Goal: Task Accomplishment & Management: Use online tool/utility

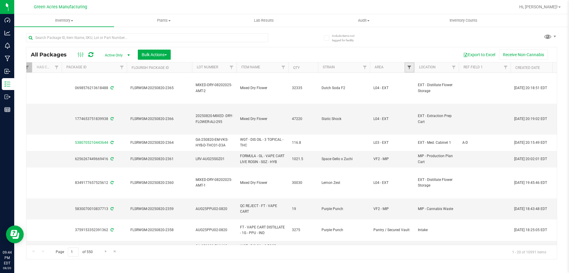
click at [409, 69] on span "Filter" at bounding box center [409, 67] width 5 height 5
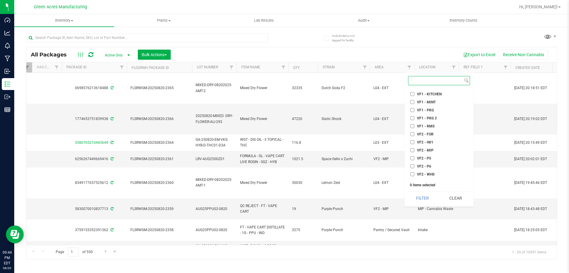
scroll to position [278, 0]
click at [414, 152] on input "VF2 - P5" at bounding box center [413, 151] width 4 height 4
checkbox input "true"
click at [412, 157] on li "VF2 - P6" at bounding box center [439, 159] width 62 height 6
click at [412, 162] on li "VF2 - P6" at bounding box center [439, 159] width 62 height 6
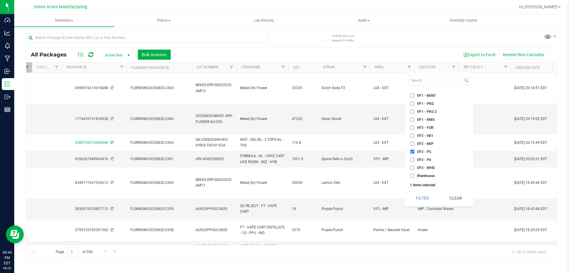
click at [412, 158] on input "VF2 - P6" at bounding box center [413, 159] width 4 height 4
checkbox input "true"
click at [424, 198] on button "Filter" at bounding box center [422, 197] width 29 height 13
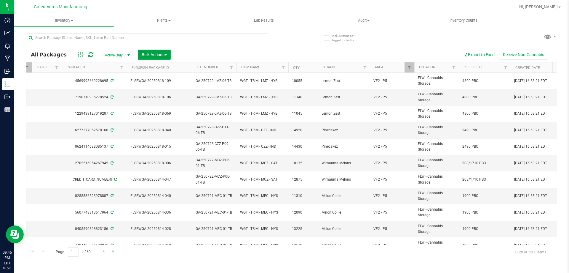
click at [150, 54] on span "Bulk Actions" at bounding box center [154, 54] width 25 height 5
click at [178, 111] on div "Locate packages" at bounding box center [160, 112] width 38 height 9
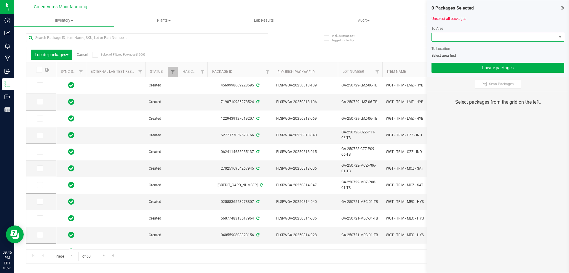
click at [477, 40] on span at bounding box center [494, 37] width 125 height 8
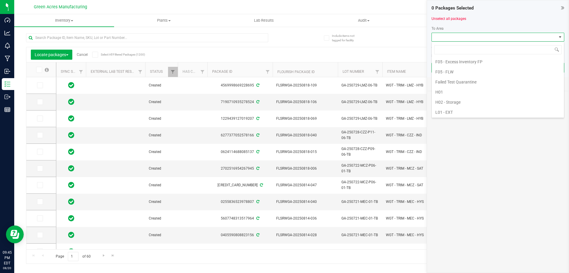
scroll to position [89, 0]
click at [451, 102] on li "L01 - EXT" at bounding box center [498, 104] width 132 height 10
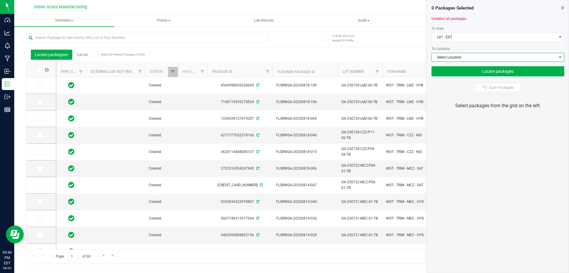
click at [453, 58] on span "Select Location" at bounding box center [494, 57] width 125 height 8
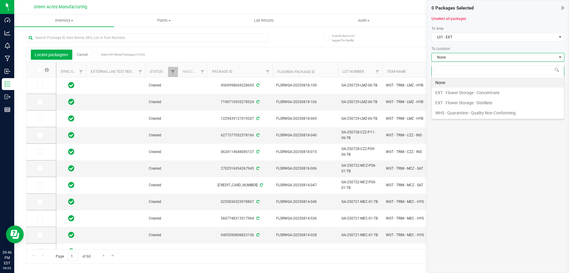
scroll to position [9, 133]
click at [464, 101] on li "EXT - Flower Storage - Distillate" at bounding box center [498, 103] width 132 height 10
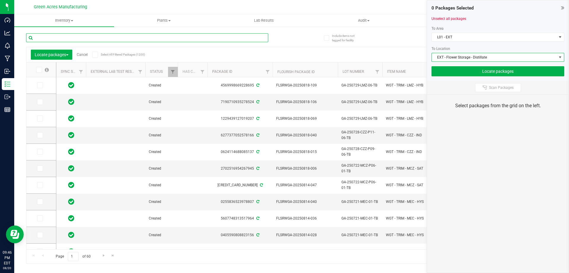
click at [171, 39] on input "text" at bounding box center [147, 37] width 242 height 9
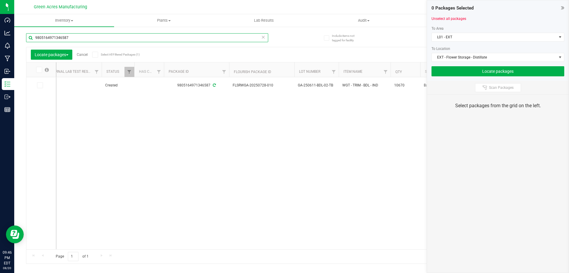
scroll to position [0, 50]
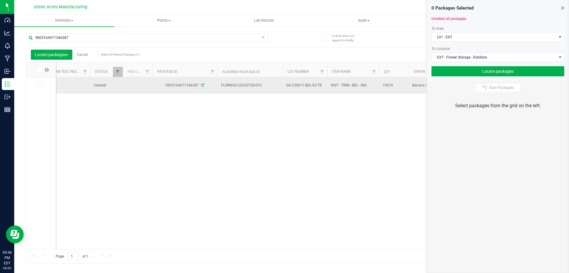
drag, startPoint x: 323, startPoint y: 86, endPoint x: 217, endPoint y: 87, distance: 105.6
copy tr "FLSRWGA-20250728-010 GA-250611-BDL-02-TB"
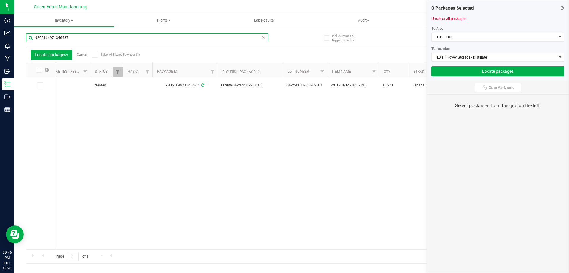
click at [145, 38] on input "9805164971346587" at bounding box center [147, 37] width 242 height 9
click at [39, 85] on icon at bounding box center [40, 85] width 4 height 0
click at [0, 0] on input "checkbox" at bounding box center [0, 0] width 0 height 0
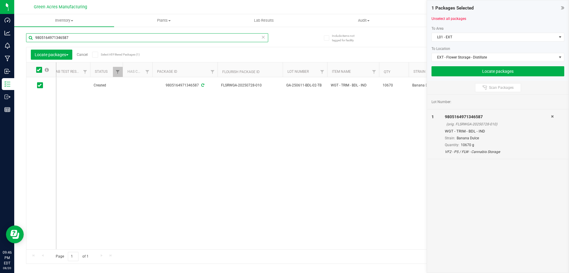
click at [80, 37] on input "9805164971346587" at bounding box center [147, 37] width 242 height 9
click at [42, 84] on span at bounding box center [40, 85] width 6 height 6
click at [0, 0] on input "checkbox" at bounding box center [0, 0] width 0 height 0
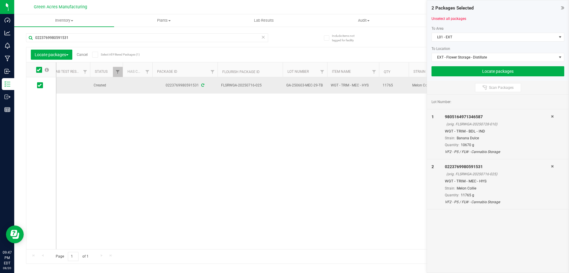
drag, startPoint x: 324, startPoint y: 84, endPoint x: 220, endPoint y: 85, distance: 104.1
copy tr "FLSRWGA-20250716-025 GA-250603-MEC-29-TB"
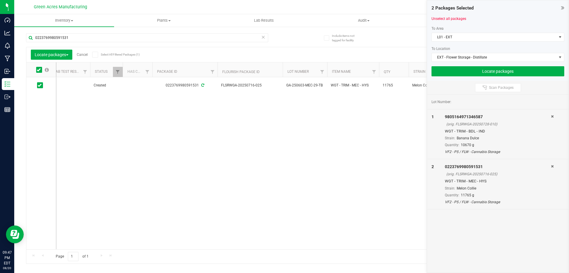
click at [305, 102] on div "Created 0223769980591531 FLSRWGA-20250716-025 GA-250603-MEC-29-TB WGT - TRIM - …" at bounding box center [306, 163] width 501 height 172
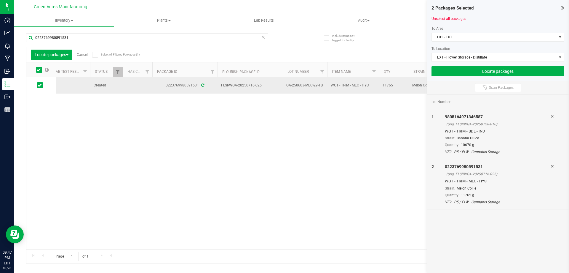
drag, startPoint x: 320, startPoint y: 86, endPoint x: 221, endPoint y: 84, distance: 99.1
copy tr "FLSRWGA-20250716-025 GA-250603-MEC-29-TB"
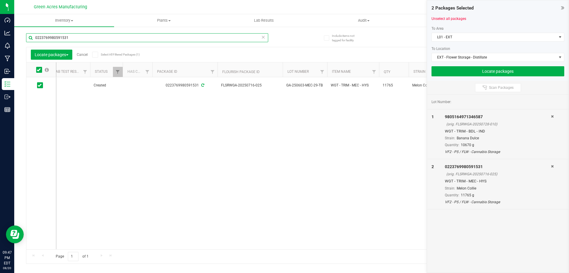
click at [176, 38] on input "0223769980591531" at bounding box center [147, 37] width 242 height 9
click at [43, 85] on span at bounding box center [40, 85] width 6 height 6
click at [0, 0] on input "checkbox" at bounding box center [0, 0] width 0 height 0
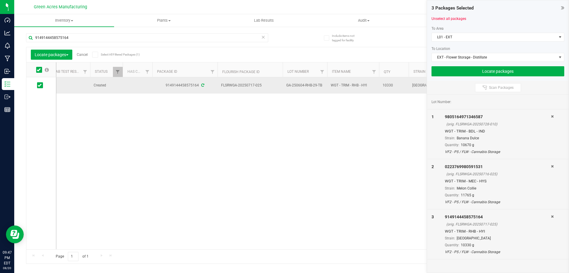
drag, startPoint x: 321, startPoint y: 84, endPoint x: 222, endPoint y: 85, distance: 99.1
click at [222, 85] on span "FLSRWGA-20250717-025" at bounding box center [250, 85] width 58 height 6
drag, startPoint x: 327, startPoint y: 84, endPoint x: 222, endPoint y: 84, distance: 105.9
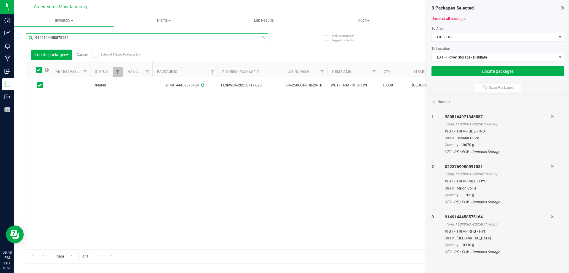
click at [186, 34] on input "9149144458575164" at bounding box center [147, 37] width 242 height 9
click at [40, 85] on icon at bounding box center [40, 85] width 4 height 0
click at [0, 0] on input "checkbox" at bounding box center [0, 0] width 0 height 0
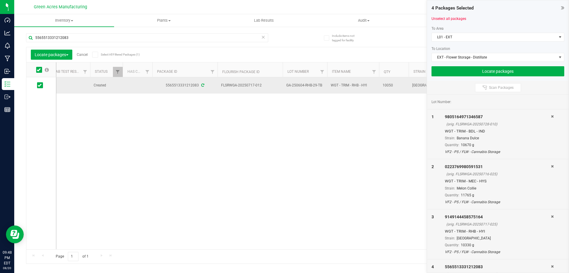
drag, startPoint x: 313, startPoint y: 85, endPoint x: 220, endPoint y: 86, distance: 93.4
copy tr "FLSRWGA-20250717-012 GA-250604-RHB-29-TB"
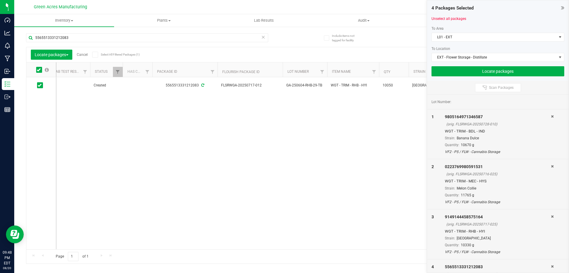
click at [170, 141] on div "Created 5565513331212083 FLSRWGA-20250717-012 GA-250604-RHB-29-TB WGT - TRIM - …" at bounding box center [306, 163] width 501 height 172
click at [181, 39] on input "5565513331212083" at bounding box center [147, 37] width 242 height 9
click at [180, 39] on input "5565513331212083" at bounding box center [147, 37] width 242 height 9
click at [42, 85] on span at bounding box center [40, 85] width 6 height 6
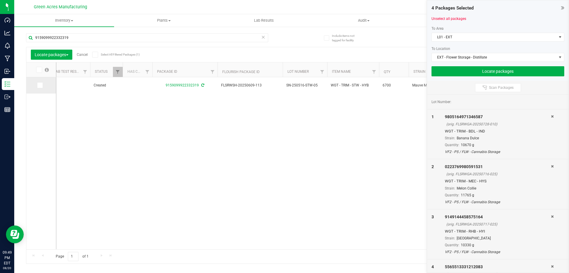
click at [0, 0] on input "checkbox" at bounding box center [0, 0] width 0 height 0
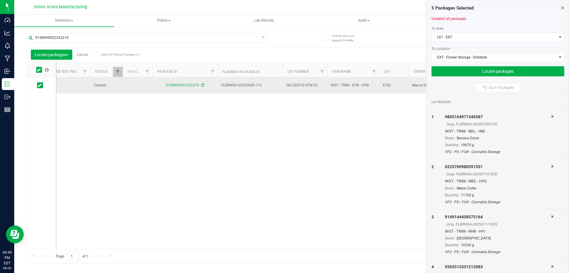
drag, startPoint x: 317, startPoint y: 85, endPoint x: 222, endPoint y: 84, distance: 94.9
copy tr "FLSRWSH-20250609-113 SN-250516-STW-05"
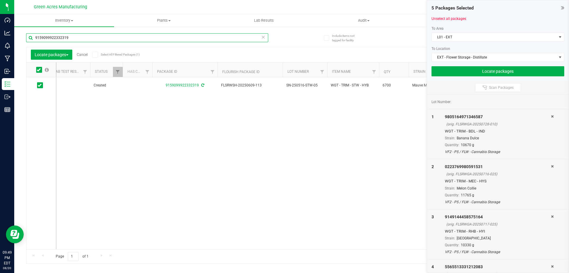
click at [127, 38] on input "9159099922332319" at bounding box center [147, 37] width 242 height 9
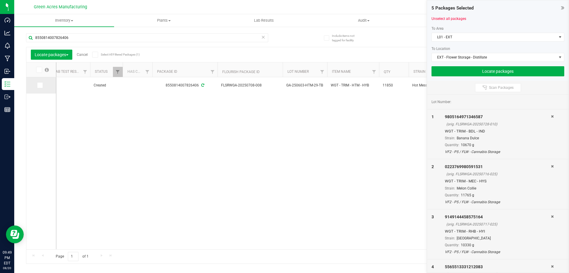
click at [40, 85] on icon at bounding box center [40, 85] width 4 height 0
click at [0, 0] on input "checkbox" at bounding box center [0, 0] width 0 height 0
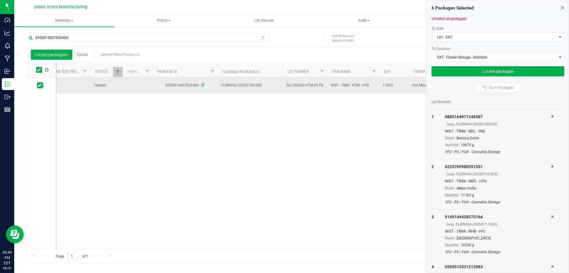
drag, startPoint x: 325, startPoint y: 84, endPoint x: 221, endPoint y: 86, distance: 104.4
copy tr "FLSRWGA-20250708-008 GA-250603-HTM-29-TB"
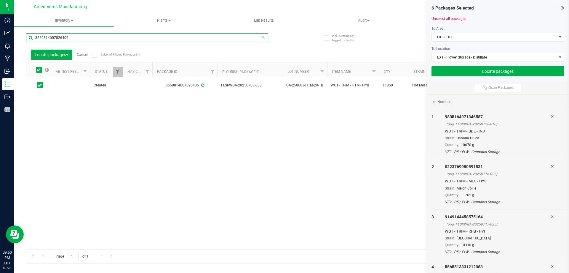
click at [241, 39] on input "8550814007826406" at bounding box center [147, 37] width 242 height 9
click at [39, 85] on icon at bounding box center [40, 85] width 4 height 0
click at [0, 0] on input "checkbox" at bounding box center [0, 0] width 0 height 0
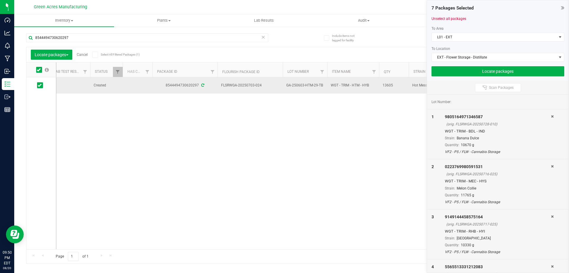
drag, startPoint x: 324, startPoint y: 86, endPoint x: 219, endPoint y: 85, distance: 105.3
copy tr "FLSRWGA-20250703-024 GA-250603-HTM-29-TB"
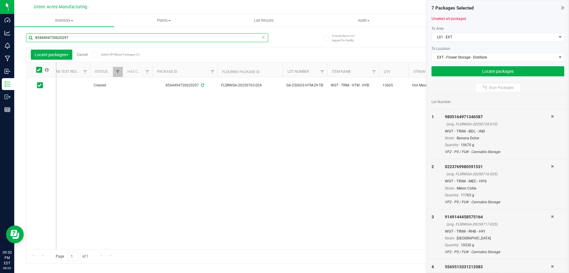
click at [213, 37] on input "8544494730620297" at bounding box center [147, 37] width 242 height 9
type input "8897695827361556"
click at [39, 85] on icon at bounding box center [40, 85] width 4 height 0
click at [0, 0] on input "checkbox" at bounding box center [0, 0] width 0 height 0
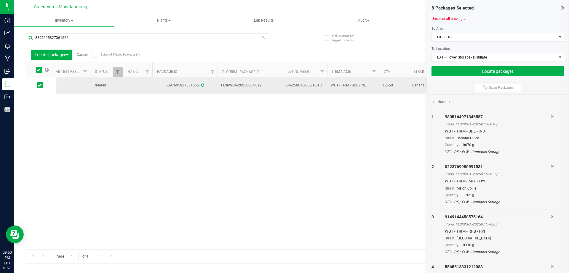
drag, startPoint x: 322, startPoint y: 85, endPoint x: 222, endPoint y: 84, distance: 100.3
copy tr "FLSRWGA-20250804-019 GA-250616-BDL-10-TB"
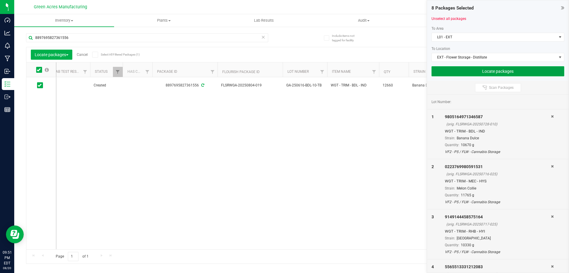
click at [464, 69] on button "Locate packages" at bounding box center [498, 71] width 133 height 10
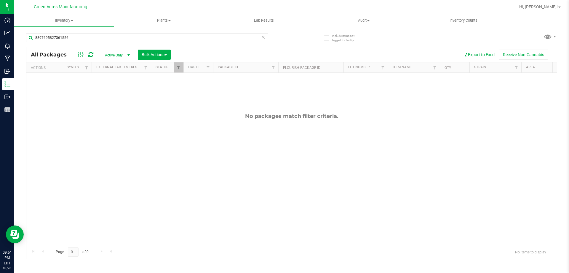
scroll to position [0, 9]
click at [158, 55] on span "Bulk Actions" at bounding box center [154, 54] width 25 height 5
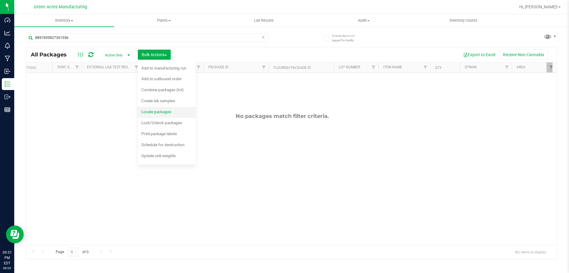
click at [165, 109] on span "Locate packages" at bounding box center [156, 111] width 30 height 5
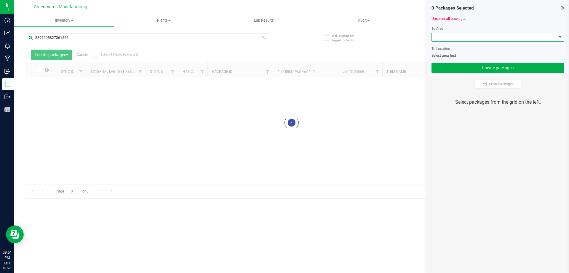
click at [448, 36] on span at bounding box center [494, 37] width 125 height 8
click at [472, 39] on span at bounding box center [494, 37] width 125 height 8
click at [561, 38] on span at bounding box center [560, 37] width 5 height 5
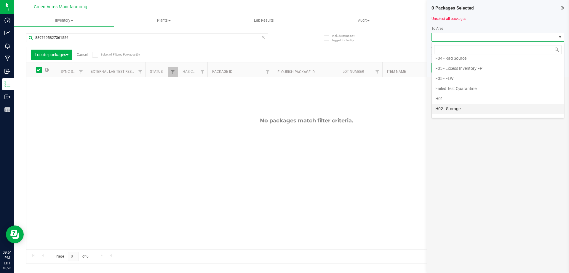
scroll to position [89, 0]
click at [470, 104] on li "L01 - EXT" at bounding box center [498, 104] width 132 height 10
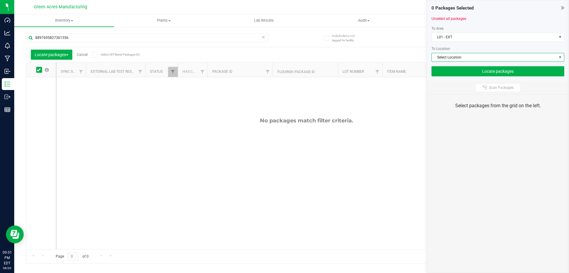
click at [550, 58] on span "Select Location" at bounding box center [494, 57] width 125 height 8
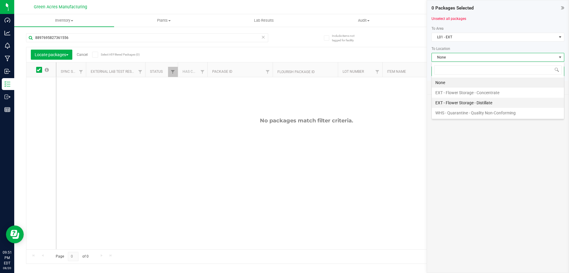
scroll to position [9, 133]
click at [452, 101] on li "EXT - Flower Storage - Distillate" at bounding box center [498, 103] width 132 height 10
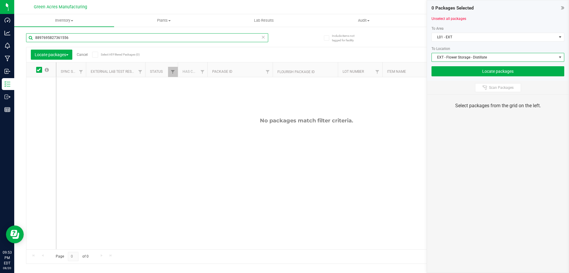
click at [136, 36] on input "8897695827361556" at bounding box center [147, 37] width 242 height 9
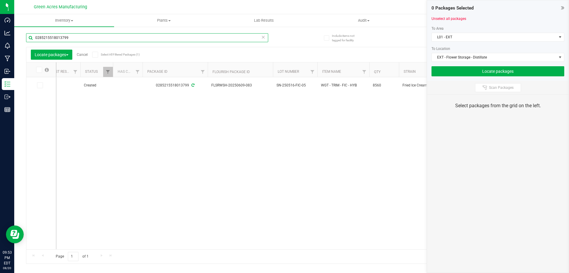
scroll to position [0, 63]
click at [40, 85] on icon at bounding box center [40, 85] width 4 height 0
click at [0, 0] on input "checkbox" at bounding box center [0, 0] width 0 height 0
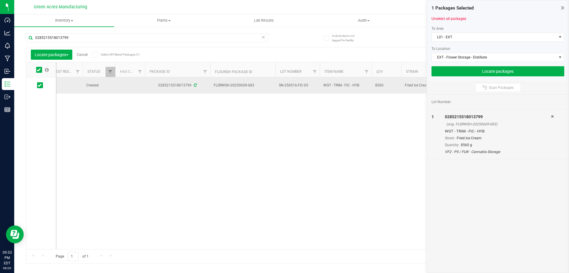
click at [359, 85] on span "WGT - TRIM - FIC - HYB" at bounding box center [346, 85] width 45 height 6
drag, startPoint x: 310, startPoint y: 84, endPoint x: 213, endPoint y: 87, distance: 96.7
copy tr "FLSRWSH-20250609-083 SN-250516-FIC-05"
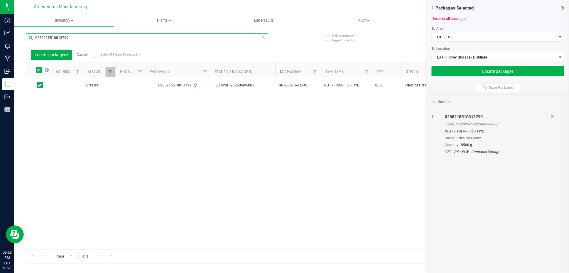
click at [79, 38] on input "0285215518013799" at bounding box center [147, 37] width 242 height 9
click at [41, 85] on icon at bounding box center [40, 85] width 4 height 0
click at [0, 0] on input "checkbox" at bounding box center [0, 0] width 0 height 0
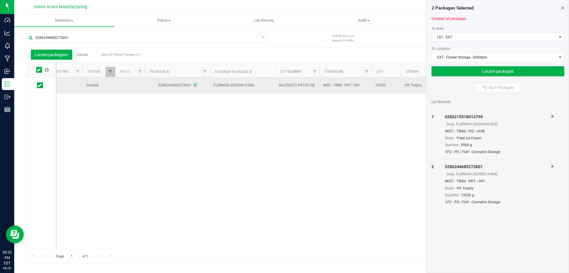
drag, startPoint x: 314, startPoint y: 86, endPoint x: 214, endPoint y: 83, distance: 99.7
copy tr "FLSRWGA-20250813-006 GA-250721-PKT-01-TB"
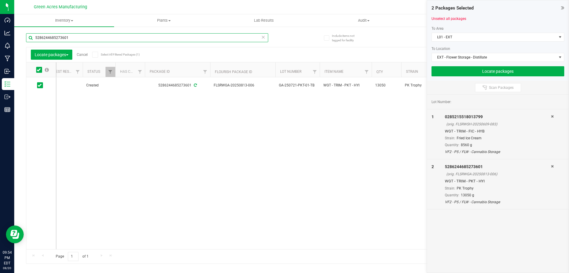
click at [179, 38] on input "5286244685273601" at bounding box center [147, 37] width 242 height 9
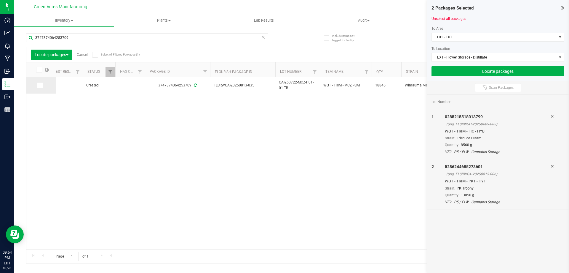
click at [40, 85] on icon at bounding box center [40, 85] width 4 height 0
click at [0, 0] on input "checkbox" at bounding box center [0, 0] width 0 height 0
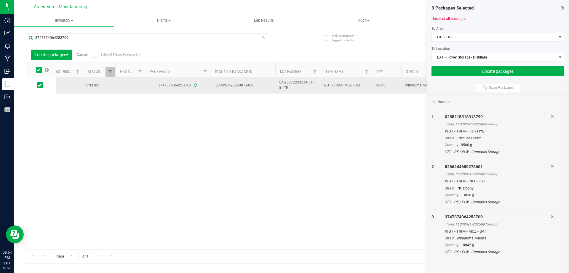
drag, startPoint x: 294, startPoint y: 89, endPoint x: 211, endPoint y: 87, distance: 83.4
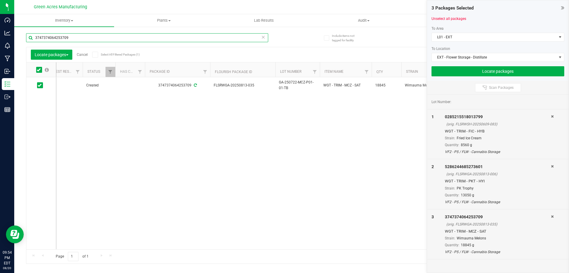
click at [146, 39] on input "3747374064253709" at bounding box center [147, 37] width 242 height 9
click at [42, 85] on span at bounding box center [40, 85] width 6 height 6
click at [0, 0] on input "checkbox" at bounding box center [0, 0] width 0 height 0
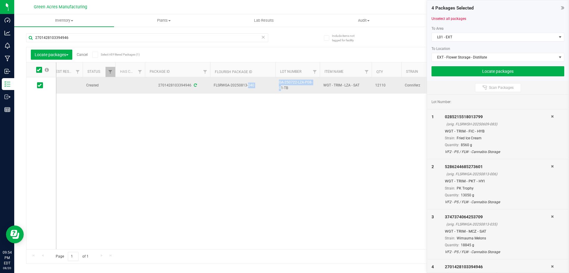
drag, startPoint x: 295, startPoint y: 85, endPoint x: 218, endPoint y: 86, distance: 77.1
drag, startPoint x: 289, startPoint y: 87, endPoint x: 214, endPoint y: 83, distance: 75.4
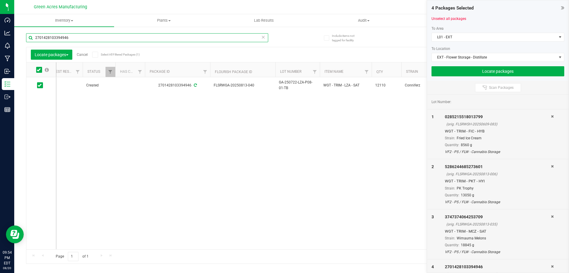
click at [180, 40] on input "2701428103394946" at bounding box center [147, 37] width 242 height 9
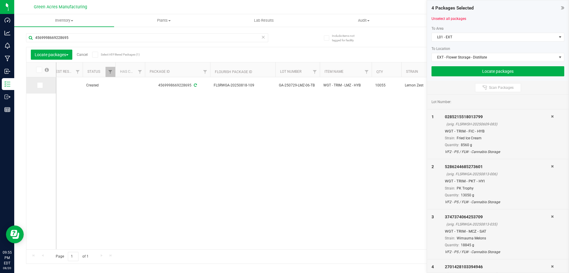
click at [42, 81] on td at bounding box center [41, 85] width 30 height 16
click at [42, 83] on span at bounding box center [40, 85] width 6 height 6
click at [0, 0] on input "checkbox" at bounding box center [0, 0] width 0 height 0
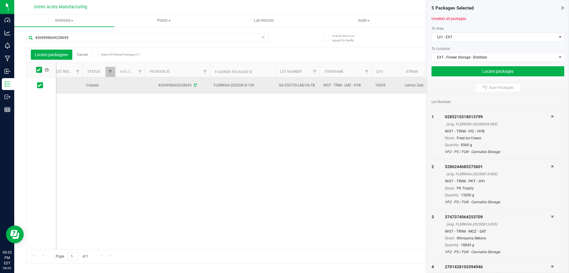
drag, startPoint x: 301, startPoint y: 84, endPoint x: 213, endPoint y: 87, distance: 88.5
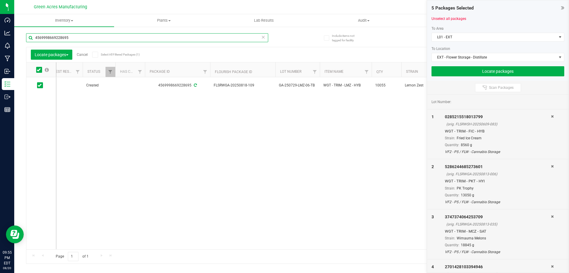
click at [148, 39] on input "4569998669228695" at bounding box center [147, 37] width 242 height 9
click at [42, 87] on span at bounding box center [40, 85] width 6 height 6
click at [0, 0] on input "checkbox" at bounding box center [0, 0] width 0 height 0
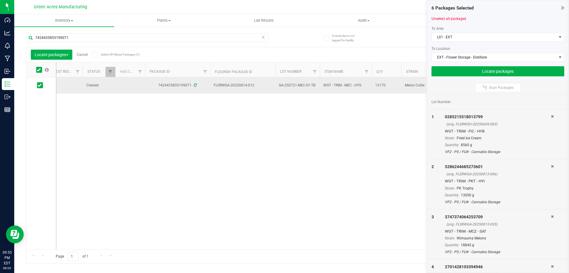
drag, startPoint x: 316, startPoint y: 82, endPoint x: 212, endPoint y: 86, distance: 104.4
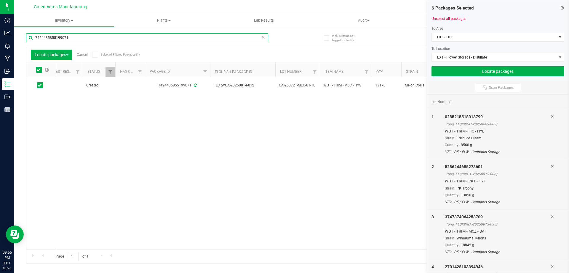
click at [134, 38] on input "7424435855199071" at bounding box center [147, 37] width 242 height 9
click at [41, 87] on span at bounding box center [40, 85] width 6 height 6
click at [0, 0] on input "checkbox" at bounding box center [0, 0] width 0 height 0
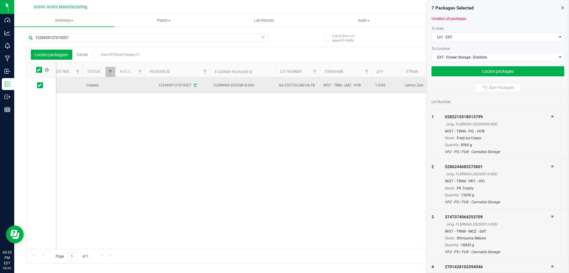
drag, startPoint x: 314, startPoint y: 83, endPoint x: 214, endPoint y: 84, distance: 100.0
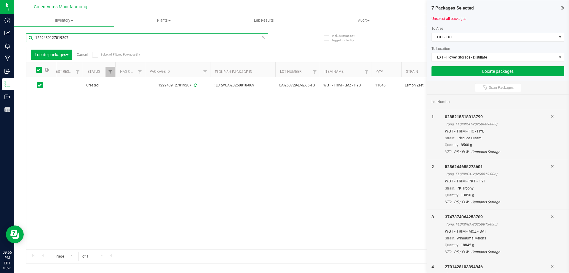
click at [75, 34] on input "1229439127019207" at bounding box center [147, 37] width 242 height 9
type input "4620574704316879"
click at [42, 86] on span at bounding box center [40, 85] width 6 height 6
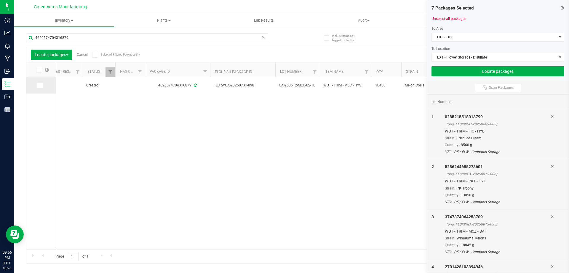
click at [0, 0] on input "checkbox" at bounding box center [0, 0] width 0 height 0
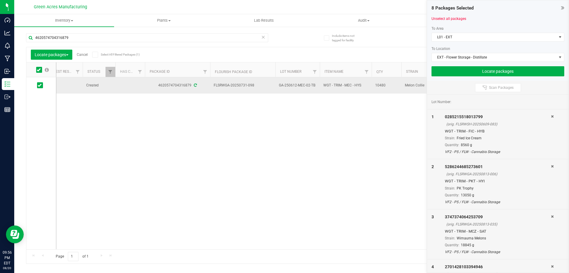
drag, startPoint x: 318, startPoint y: 84, endPoint x: 214, endPoint y: 84, distance: 103.5
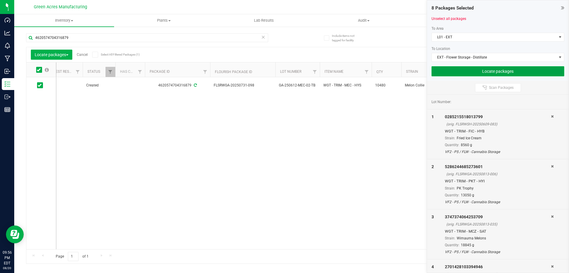
click at [510, 72] on button "Locate packages" at bounding box center [498, 71] width 133 height 10
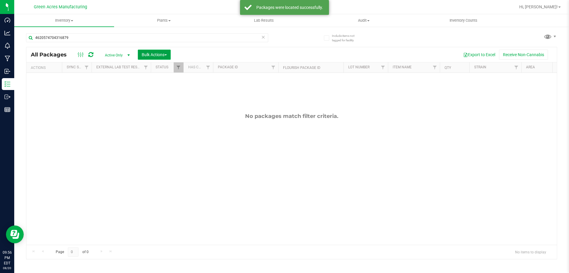
click at [143, 53] on span "Bulk Actions" at bounding box center [154, 54] width 25 height 5
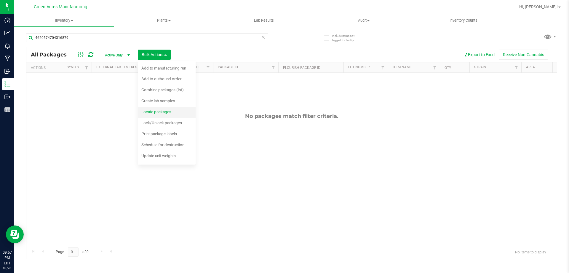
click at [159, 109] on span "Locate packages" at bounding box center [156, 111] width 30 height 5
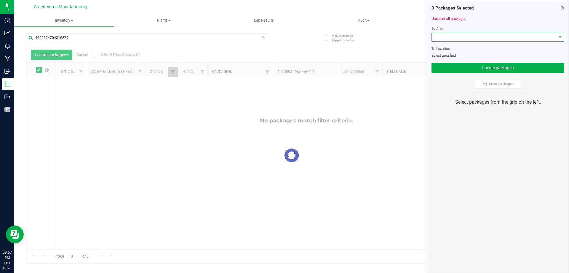
click at [554, 33] on span at bounding box center [494, 37] width 125 height 8
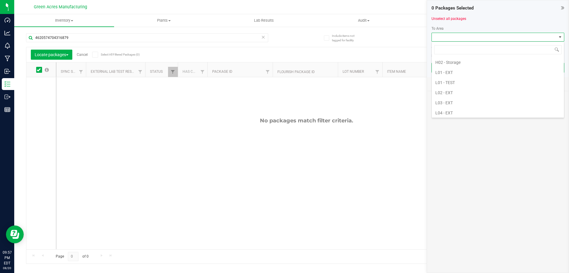
scroll to position [119, 0]
click at [459, 75] on li "L01 - EXT" at bounding box center [498, 75] width 132 height 10
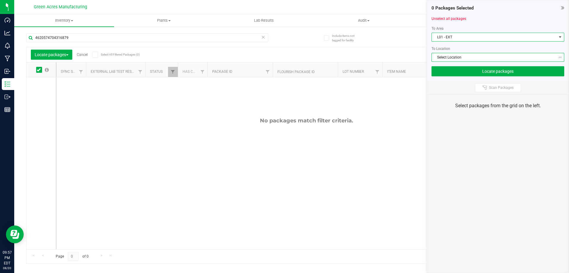
click at [474, 61] on span "Select Location" at bounding box center [494, 57] width 125 height 8
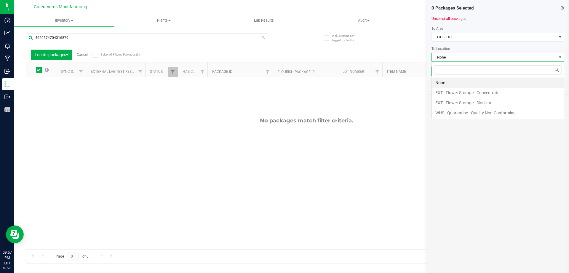
scroll to position [9, 133]
click at [486, 106] on li "EXT - Flower Storage - Distillate" at bounding box center [498, 103] width 132 height 10
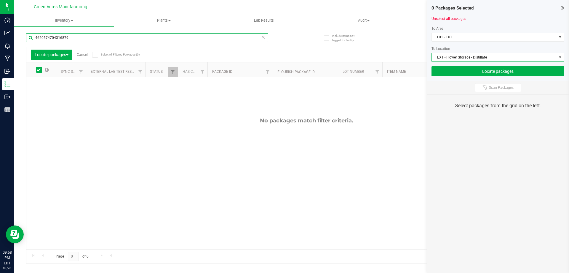
click at [248, 39] on input "4620574704316879" at bounding box center [147, 37] width 242 height 9
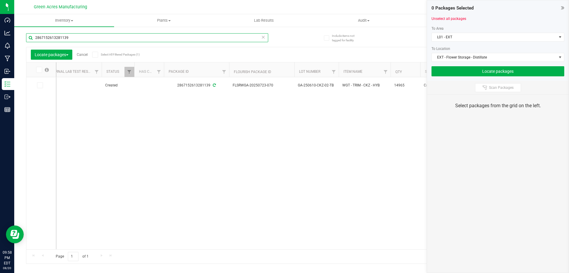
scroll to position [0, 44]
click at [38, 85] on icon at bounding box center [40, 85] width 4 height 0
click at [0, 0] on input "checkbox" at bounding box center [0, 0] width 0 height 0
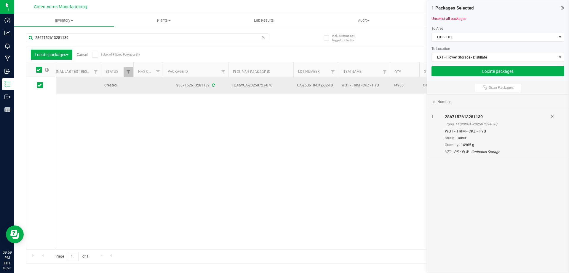
drag, startPoint x: 334, startPoint y: 85, endPoint x: 231, endPoint y: 86, distance: 102.3
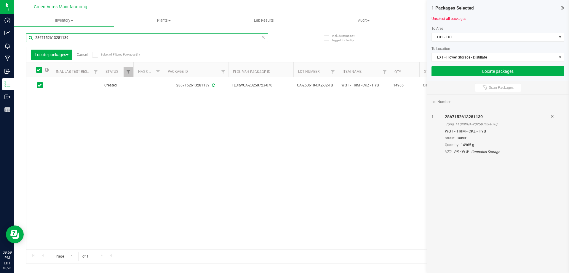
click at [141, 36] on input "2867152613281139" at bounding box center [147, 37] width 242 height 9
click at [41, 85] on icon at bounding box center [40, 85] width 4 height 0
click at [0, 0] on input "checkbox" at bounding box center [0, 0] width 0 height 0
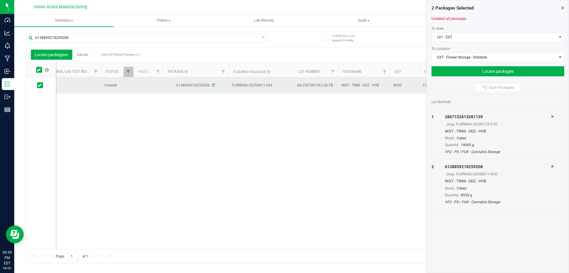
drag, startPoint x: 333, startPoint y: 84, endPoint x: 231, endPoint y: 85, distance: 101.4
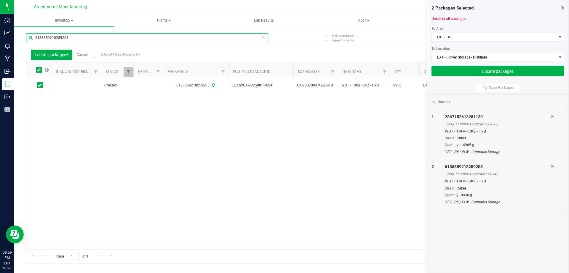
click at [194, 37] on input "6138859218259208" at bounding box center [147, 37] width 242 height 9
click at [42, 86] on span at bounding box center [40, 85] width 6 height 6
click at [0, 0] on input "checkbox" at bounding box center [0, 0] width 0 height 0
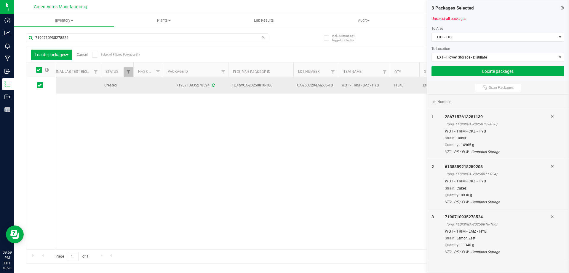
drag, startPoint x: 332, startPoint y: 85, endPoint x: 231, endPoint y: 85, distance: 100.2
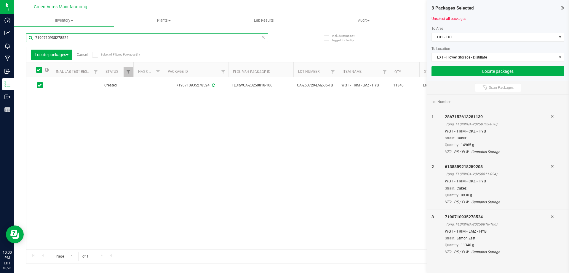
click at [134, 36] on input "7190710935278524" at bounding box center [147, 37] width 242 height 9
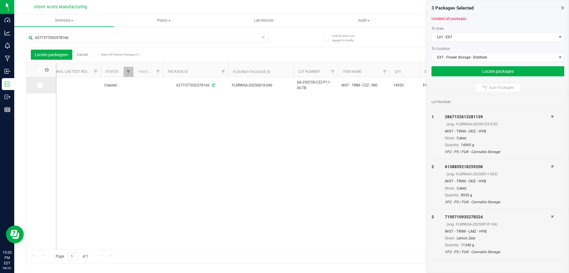
click at [42, 87] on span at bounding box center [40, 85] width 6 height 6
click at [0, 0] on input "checkbox" at bounding box center [0, 0] width 0 height 0
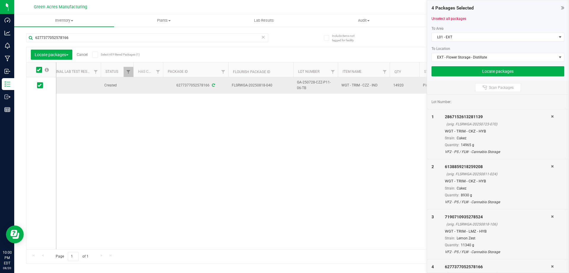
drag, startPoint x: 310, startPoint y: 88, endPoint x: 233, endPoint y: 84, distance: 77.6
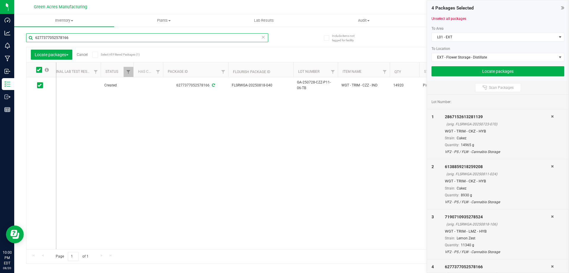
click at [141, 36] on input "6277377052578166" at bounding box center [147, 37] width 242 height 9
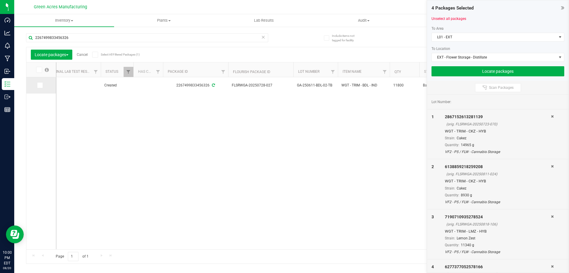
click at [41, 85] on icon at bounding box center [40, 85] width 4 height 0
click at [0, 0] on input "checkbox" at bounding box center [0, 0] width 0 height 0
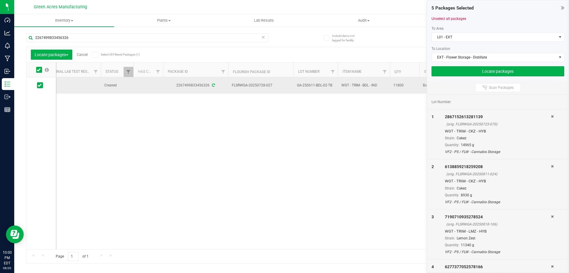
drag, startPoint x: 334, startPoint y: 85, endPoint x: 232, endPoint y: 85, distance: 102.6
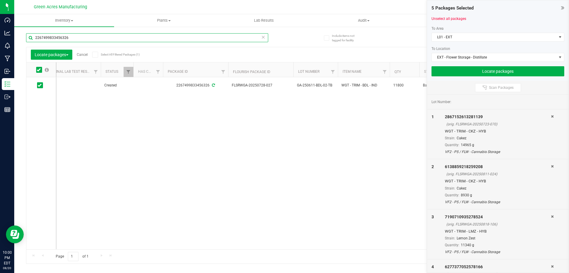
click at [128, 37] on input "2267499833456326" at bounding box center [147, 37] width 242 height 9
click at [42, 85] on span at bounding box center [40, 85] width 6 height 6
click at [0, 0] on input "checkbox" at bounding box center [0, 0] width 0 height 0
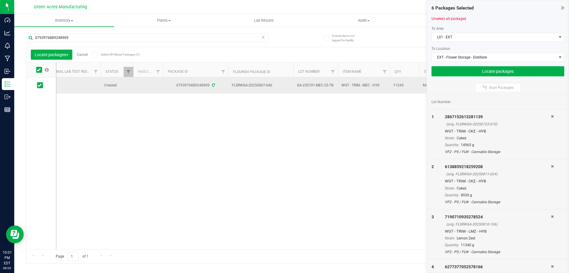
drag, startPoint x: 334, startPoint y: 85, endPoint x: 231, endPoint y: 84, distance: 102.6
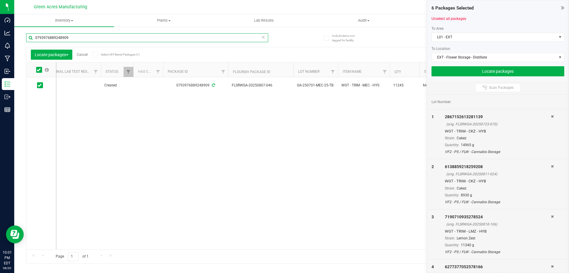
click at [203, 40] on input "0793976889248909" at bounding box center [147, 37] width 242 height 9
click at [199, 33] on input "84086102347424668408610234742466" at bounding box center [147, 37] width 242 height 9
click at [199, 34] on input "84086102347424668408610234742466" at bounding box center [147, 37] width 242 height 9
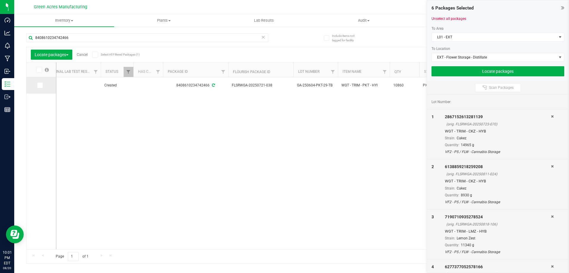
click at [41, 85] on icon at bounding box center [40, 85] width 4 height 0
click at [0, 0] on input "checkbox" at bounding box center [0, 0] width 0 height 0
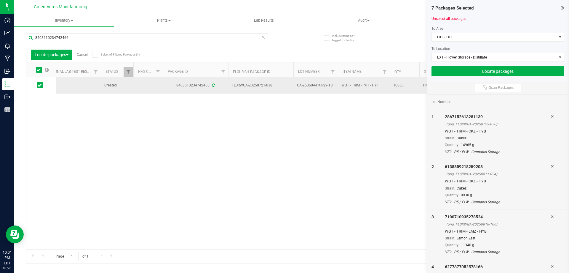
drag, startPoint x: 332, startPoint y: 85, endPoint x: 233, endPoint y: 85, distance: 99.7
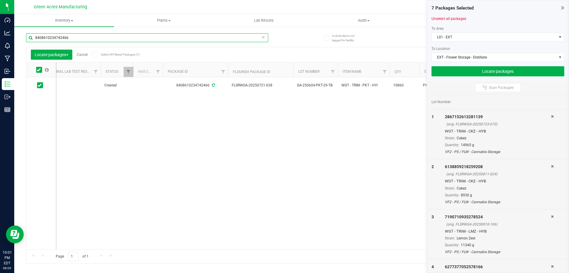
click at [174, 40] on input "8408610234742466" at bounding box center [147, 37] width 242 height 9
click at [173, 40] on input "8408610234742466" at bounding box center [147, 37] width 242 height 9
type input "4879974219895784"
click at [40, 85] on icon at bounding box center [40, 85] width 4 height 0
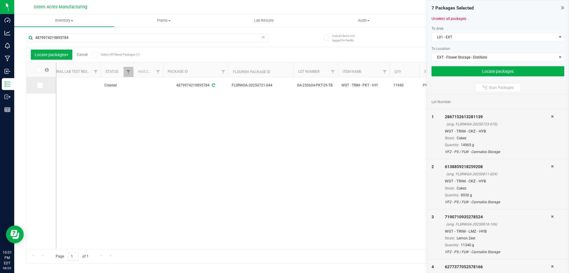
click at [0, 0] on input "checkbox" at bounding box center [0, 0] width 0 height 0
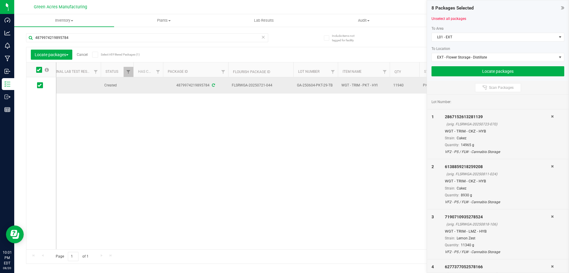
drag, startPoint x: 334, startPoint y: 87, endPoint x: 232, endPoint y: 84, distance: 101.5
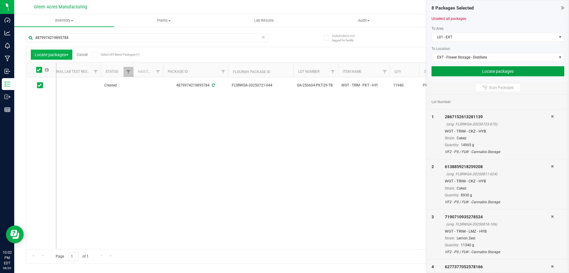
click at [456, 74] on button "Locate packages" at bounding box center [498, 71] width 133 height 10
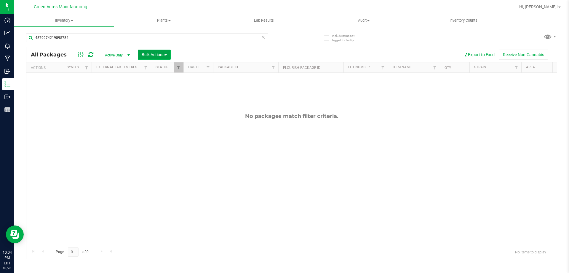
click at [167, 54] on span "button" at bounding box center [166, 54] width 2 height 1
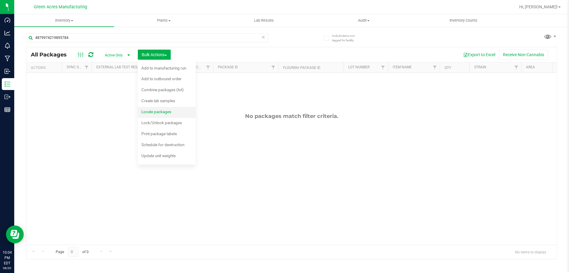
click at [160, 112] on span "Locate packages" at bounding box center [156, 111] width 30 height 5
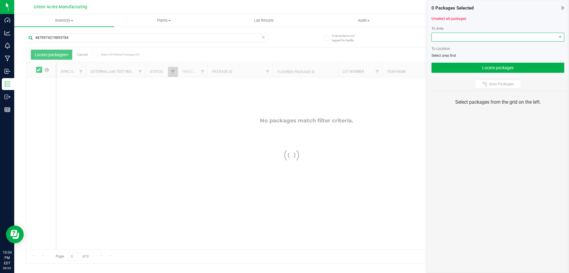
click at [536, 34] on span at bounding box center [494, 37] width 125 height 8
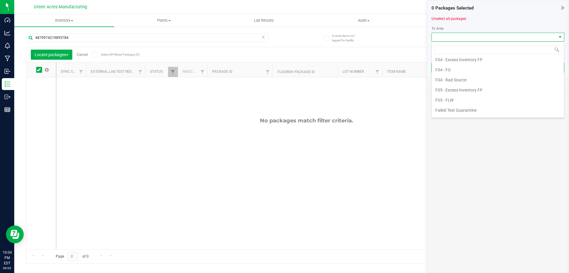
scroll to position [89, 0]
click at [456, 104] on li "L01 - EXT" at bounding box center [498, 104] width 132 height 10
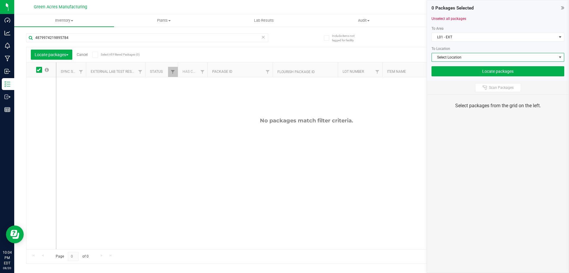
click at [454, 55] on span "Select Location" at bounding box center [494, 57] width 125 height 8
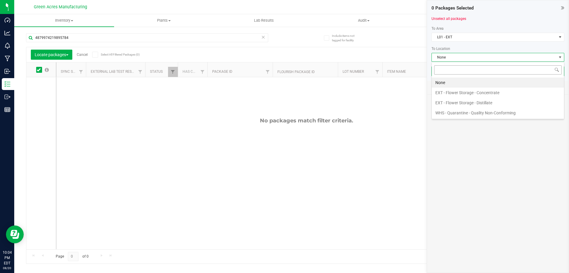
scroll to position [9, 133]
click at [462, 101] on li "EXT - Flower Storage - Distillate" at bounding box center [498, 103] width 132 height 10
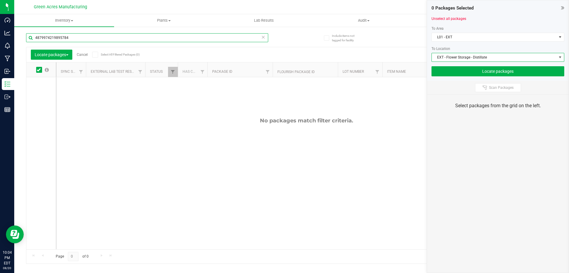
click at [179, 38] on input "4879974219895784" at bounding box center [147, 37] width 242 height 9
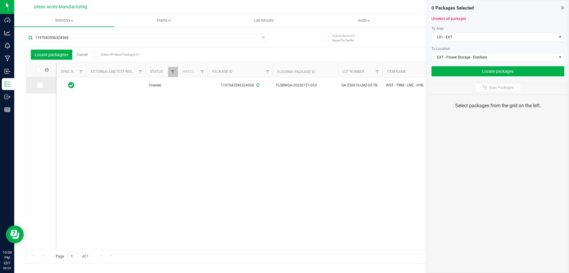
click at [40, 85] on icon at bounding box center [40, 85] width 4 height 0
click at [0, 0] on input "checkbox" at bounding box center [0, 0] width 0 height 0
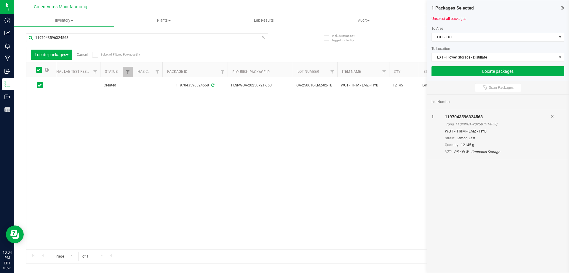
scroll to position [0, 48]
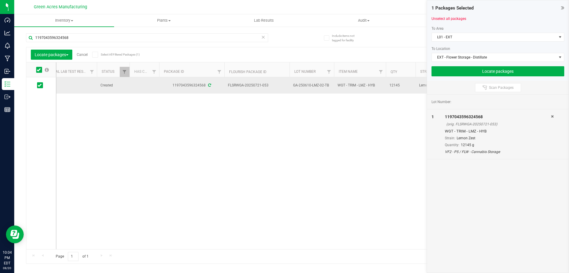
drag, startPoint x: 330, startPoint y: 85, endPoint x: 229, endPoint y: 85, distance: 100.8
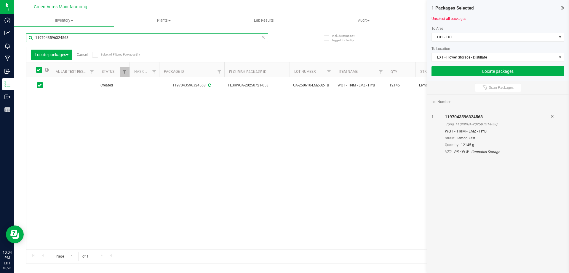
click at [115, 39] on input "1197043596324568" at bounding box center [147, 37] width 242 height 9
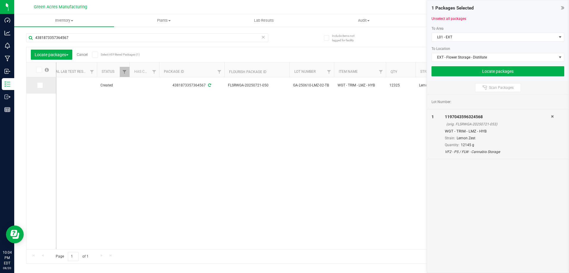
click at [37, 86] on span at bounding box center [40, 85] width 6 height 6
click at [0, 0] on input "checkbox" at bounding box center [0, 0] width 0 height 0
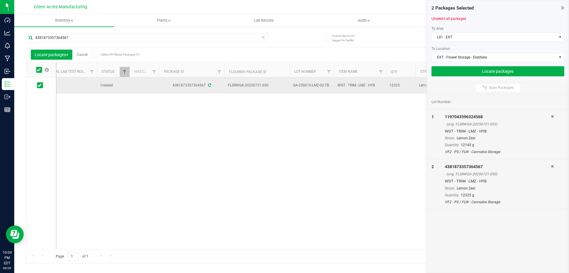
drag, startPoint x: 330, startPoint y: 85, endPoint x: 227, endPoint y: 84, distance: 102.6
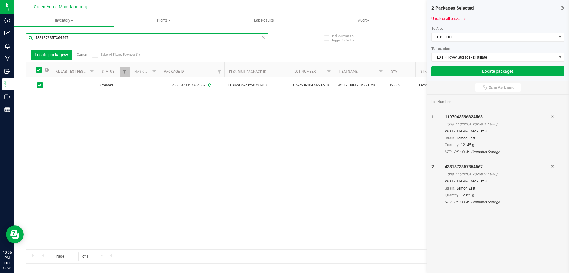
click at [215, 36] on input "4381873357364567" at bounding box center [147, 37] width 242 height 9
click at [38, 85] on icon at bounding box center [40, 85] width 4 height 0
click at [0, 0] on input "checkbox" at bounding box center [0, 0] width 0 height 0
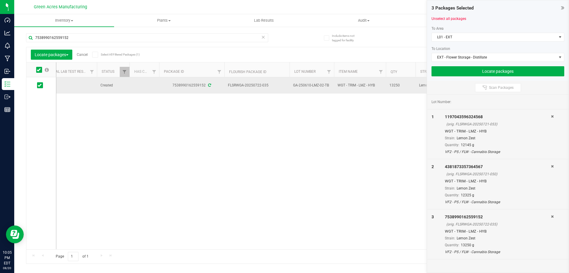
drag, startPoint x: 329, startPoint y: 84, endPoint x: 229, endPoint y: 84, distance: 99.7
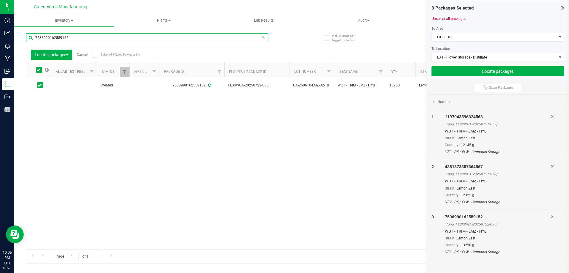
click at [184, 38] on input "7538990162559152" at bounding box center [147, 37] width 242 height 9
click at [39, 85] on icon at bounding box center [40, 85] width 4 height 0
click at [0, 0] on input "checkbox" at bounding box center [0, 0] width 0 height 0
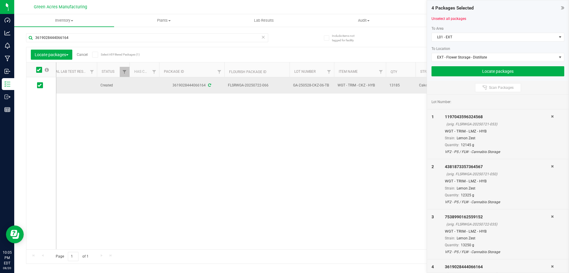
drag, startPoint x: 329, startPoint y: 82, endPoint x: 229, endPoint y: 84, distance: 100.0
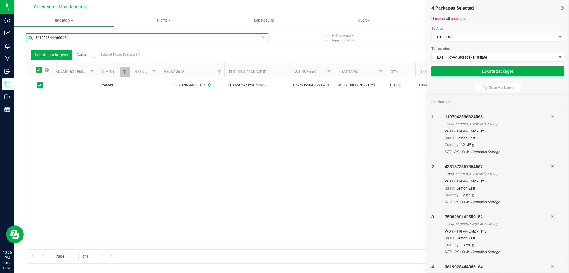
click at [229, 37] on input "3619028444066164" at bounding box center [147, 37] width 242 height 9
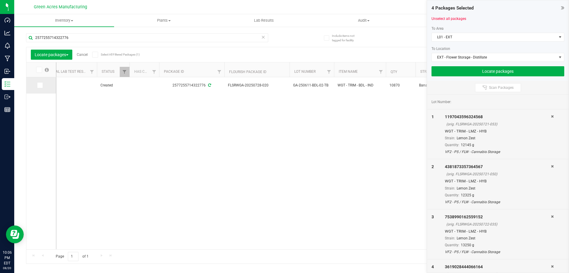
click at [38, 85] on icon at bounding box center [40, 85] width 4 height 0
click at [0, 0] on input "checkbox" at bounding box center [0, 0] width 0 height 0
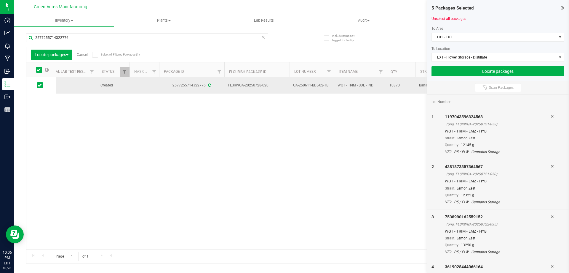
drag, startPoint x: 328, startPoint y: 84, endPoint x: 228, endPoint y: 84, distance: 99.7
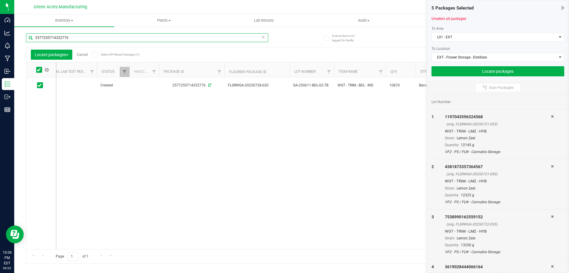
click at [205, 36] on input "2577255714322776" at bounding box center [147, 37] width 242 height 9
click at [41, 85] on icon at bounding box center [40, 85] width 4 height 0
click at [0, 0] on input "checkbox" at bounding box center [0, 0] width 0 height 0
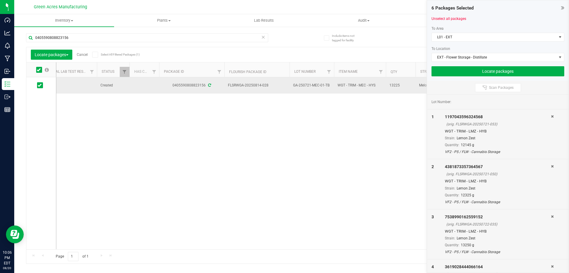
drag, startPoint x: 331, startPoint y: 85, endPoint x: 227, endPoint y: 85, distance: 103.5
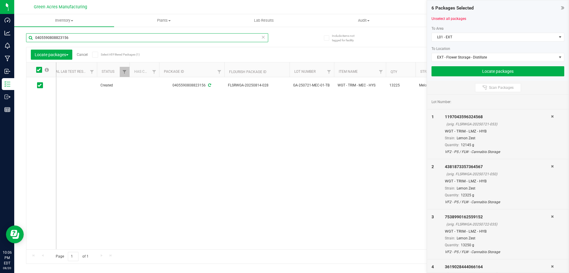
click at [178, 36] on input "0405590808823156" at bounding box center [147, 37] width 242 height 9
click at [39, 87] on span at bounding box center [40, 85] width 6 height 6
click at [0, 0] on input "checkbox" at bounding box center [0, 0] width 0 height 0
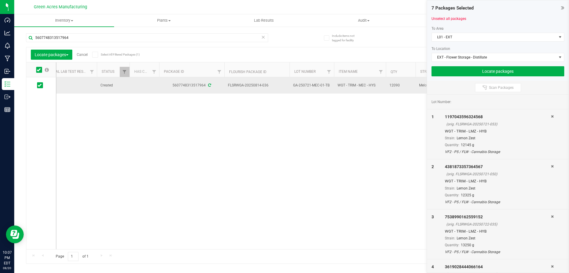
drag, startPoint x: 330, startPoint y: 85, endPoint x: 228, endPoint y: 84, distance: 101.4
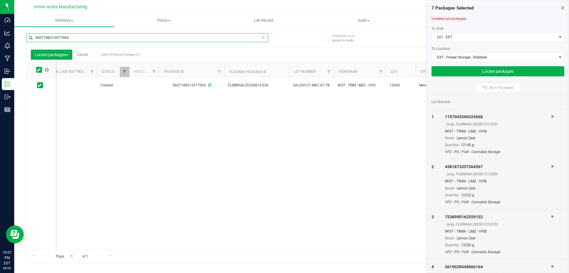
click at [146, 36] on input "5607748313517964" at bounding box center [147, 37] width 242 height 9
type input "6614223478869341"
click at [39, 85] on icon at bounding box center [40, 85] width 4 height 0
click at [0, 0] on input "checkbox" at bounding box center [0, 0] width 0 height 0
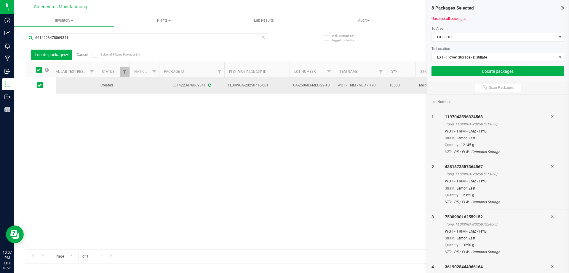
drag, startPoint x: 331, startPoint y: 85, endPoint x: 228, endPoint y: 86, distance: 102.6
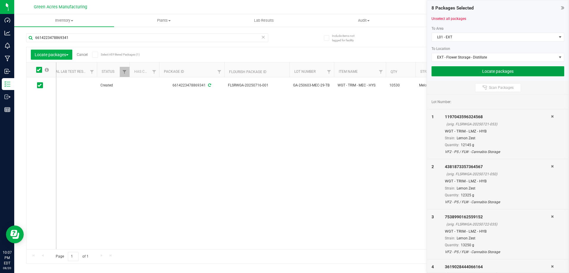
click at [479, 69] on button "Locate packages" at bounding box center [498, 71] width 133 height 10
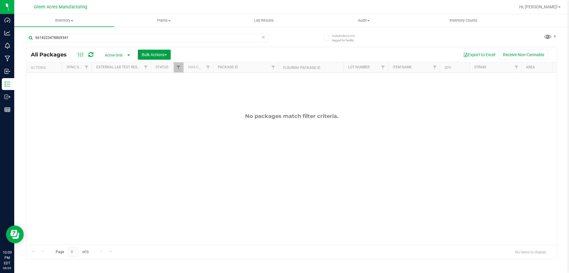
click at [167, 54] on span "button" at bounding box center [166, 54] width 2 height 1
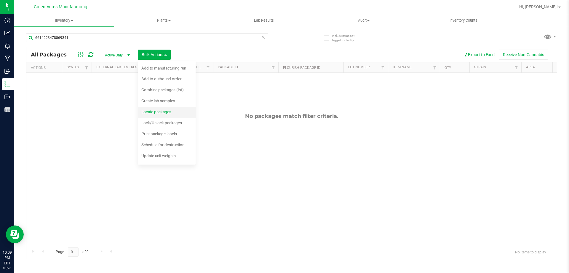
click at [162, 107] on li "Locate packages" at bounding box center [167, 112] width 58 height 11
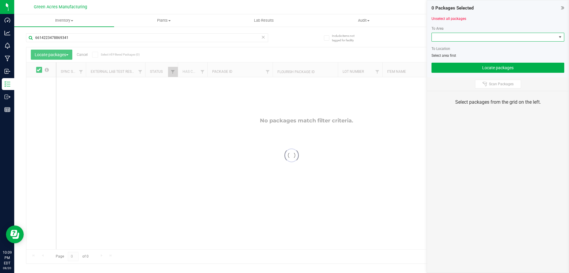
click at [475, 41] on span at bounding box center [494, 37] width 125 height 8
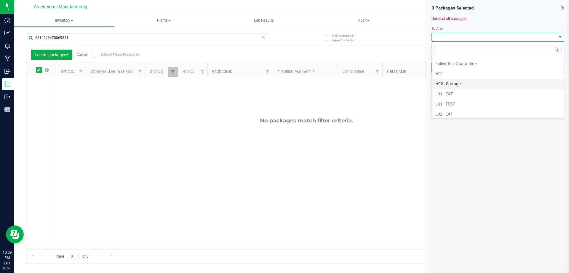
scroll to position [119, 0]
click at [448, 75] on li "L01 - EXT" at bounding box center [498, 75] width 132 height 10
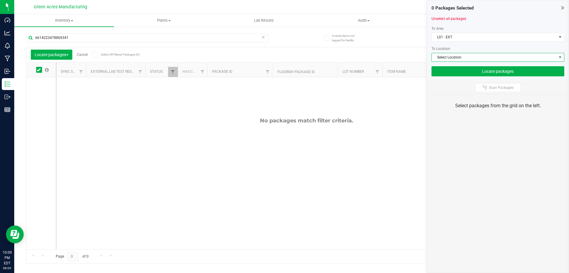
click at [448, 54] on span "Select Location" at bounding box center [494, 57] width 125 height 8
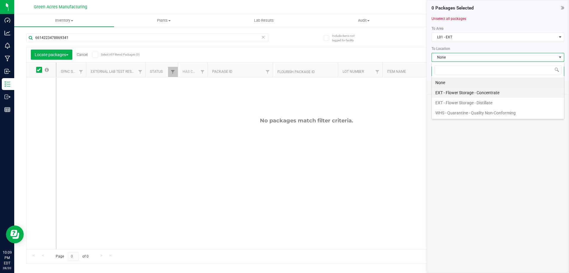
scroll to position [9, 133]
click at [461, 101] on li "EXT - Flower Storage - Distillate" at bounding box center [498, 103] width 132 height 10
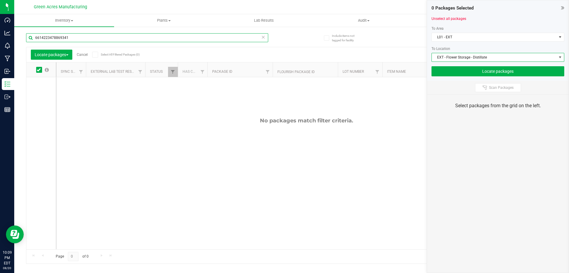
click at [119, 36] on input "6614223478869341" at bounding box center [147, 37] width 242 height 9
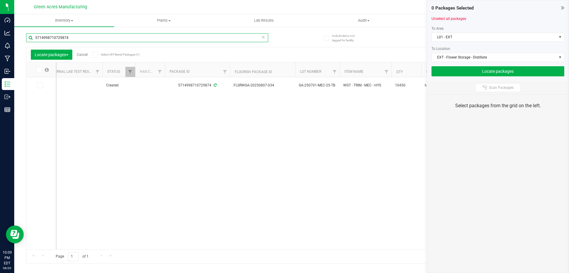
scroll to position [0, 44]
click at [39, 85] on icon at bounding box center [40, 85] width 4 height 0
click at [0, 0] on input "checkbox" at bounding box center [0, 0] width 0 height 0
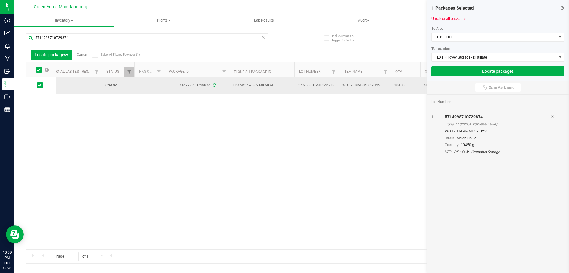
drag, startPoint x: 332, startPoint y: 83, endPoint x: 233, endPoint y: 85, distance: 98.8
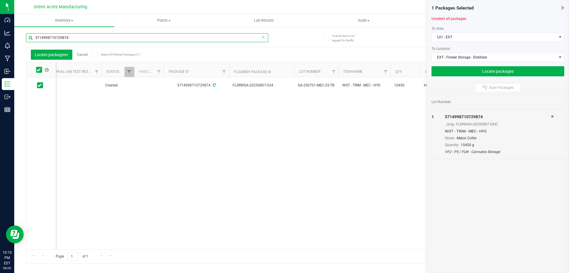
click at [136, 38] on input "5714998710729874" at bounding box center [147, 37] width 242 height 9
click at [40, 70] on icon at bounding box center [39, 70] width 4 height 0
click at [0, 0] on input "checkbox" at bounding box center [0, 0] width 0 height 0
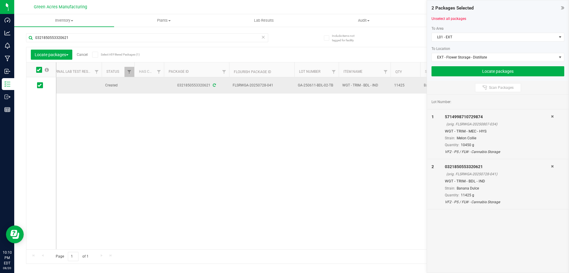
drag, startPoint x: 335, startPoint y: 85, endPoint x: 233, endPoint y: 83, distance: 102.0
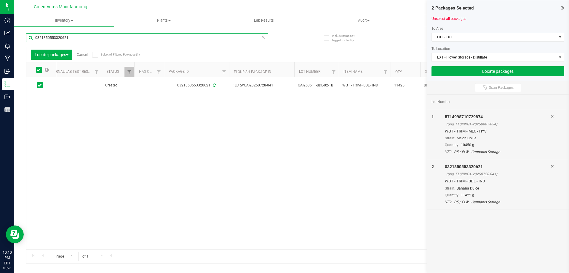
click at [193, 35] on input "0321850553320621" at bounding box center [147, 37] width 242 height 9
click at [41, 85] on icon at bounding box center [40, 85] width 4 height 0
click at [0, 0] on input "checkbox" at bounding box center [0, 0] width 0 height 0
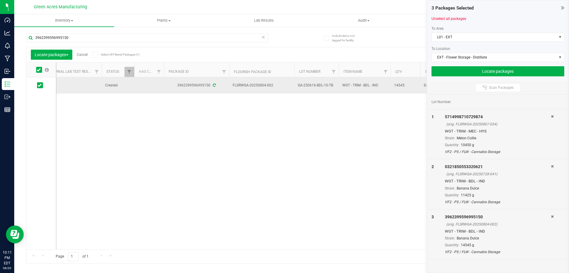
drag, startPoint x: 334, startPoint y: 85, endPoint x: 231, endPoint y: 85, distance: 102.6
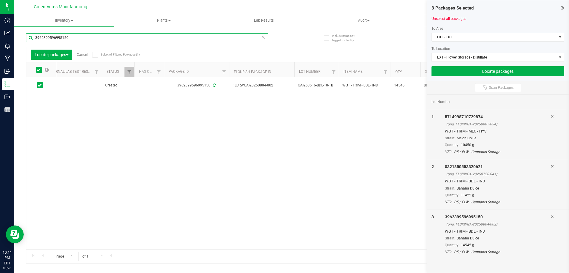
click at [160, 40] on input "3962399596995150" at bounding box center [147, 37] width 242 height 9
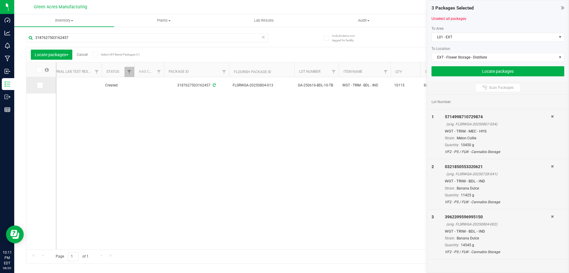
click at [42, 85] on span at bounding box center [40, 85] width 6 height 6
click at [0, 0] on input "checkbox" at bounding box center [0, 0] width 0 height 0
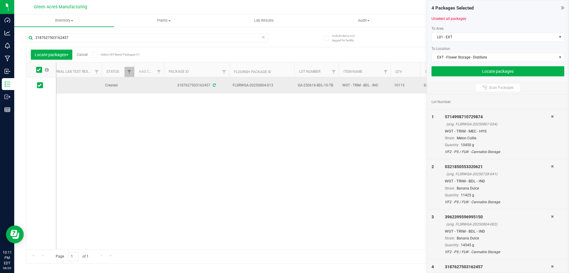
drag, startPoint x: 334, startPoint y: 85, endPoint x: 233, endPoint y: 86, distance: 101.7
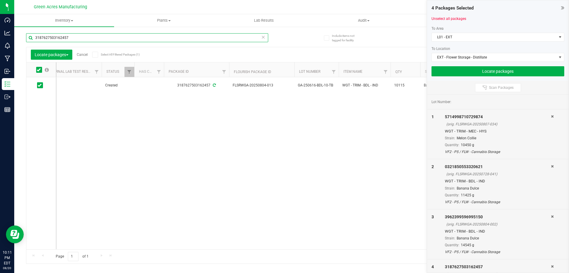
click at [142, 36] on input "3187627503162457" at bounding box center [147, 37] width 242 height 9
click at [40, 85] on icon at bounding box center [40, 85] width 4 height 0
click at [0, 0] on input "checkbox" at bounding box center [0, 0] width 0 height 0
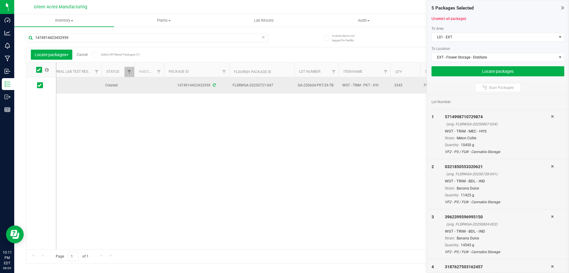
drag, startPoint x: 338, startPoint y: 85, endPoint x: 233, endPoint y: 86, distance: 105.0
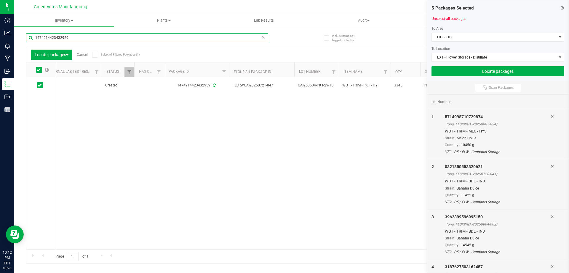
click at [242, 40] on input "1474914423432959" at bounding box center [147, 37] width 242 height 9
drag, startPoint x: 242, startPoint y: 40, endPoint x: 239, endPoint y: 39, distance: 3.2
click at [241, 40] on input "1474914423432959" at bounding box center [147, 37] width 242 height 9
click at [40, 85] on icon at bounding box center [40, 85] width 4 height 0
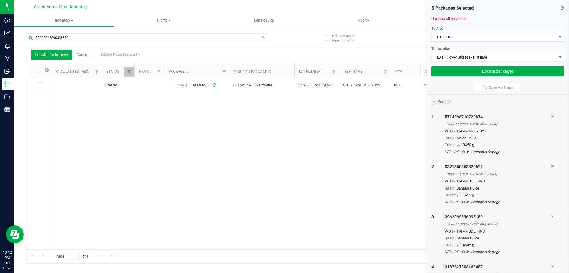
click at [0, 0] on input "checkbox" at bounding box center [0, 0] width 0 height 0
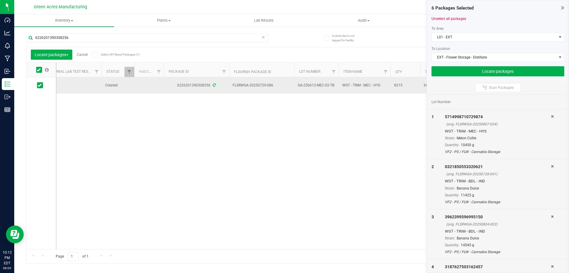
drag, startPoint x: 334, startPoint y: 85, endPoint x: 233, endPoint y: 85, distance: 100.8
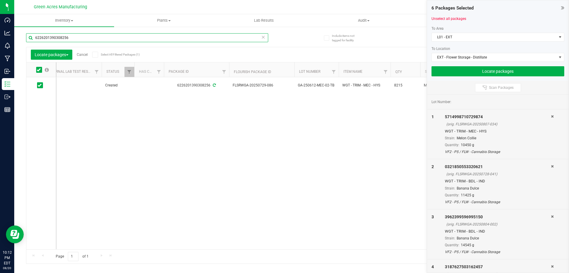
click at [182, 34] on input "6226201390308256" at bounding box center [147, 37] width 242 height 9
click at [213, 36] on input "19610215021559131961021502155913" at bounding box center [147, 37] width 242 height 9
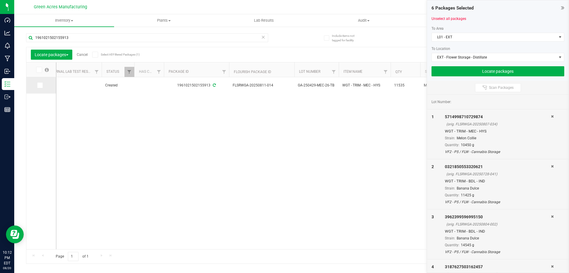
click at [38, 85] on icon at bounding box center [40, 85] width 4 height 0
click at [0, 0] on input "checkbox" at bounding box center [0, 0] width 0 height 0
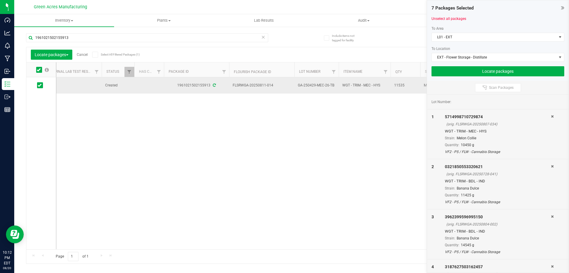
drag, startPoint x: 335, startPoint y: 85, endPoint x: 234, endPoint y: 85, distance: 101.4
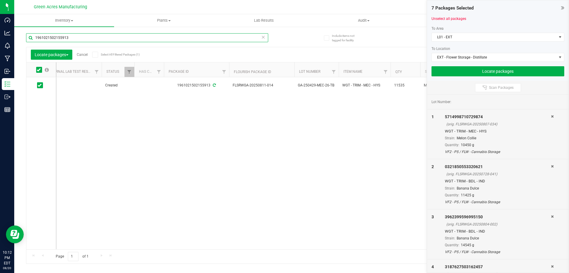
click at [202, 39] on input "1961021502155913" at bounding box center [147, 37] width 242 height 9
click at [202, 38] on input "1961021502155913" at bounding box center [147, 37] width 242 height 9
type input "2702516954267945"
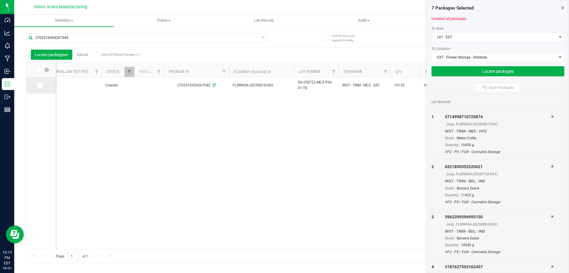
click at [41, 85] on icon at bounding box center [40, 85] width 4 height 0
click at [0, 0] on input "checkbox" at bounding box center [0, 0] width 0 height 0
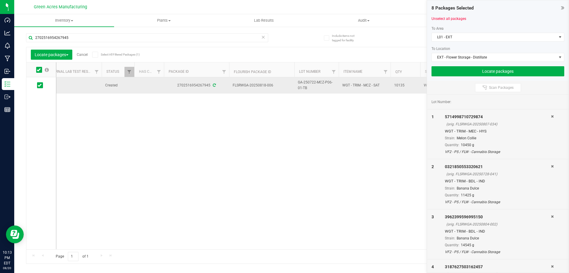
drag, startPoint x: 313, startPoint y: 88, endPoint x: 233, endPoint y: 85, distance: 80.7
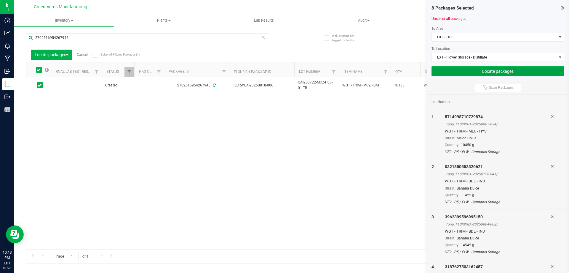
click at [494, 68] on button "Locate packages" at bounding box center [498, 71] width 133 height 10
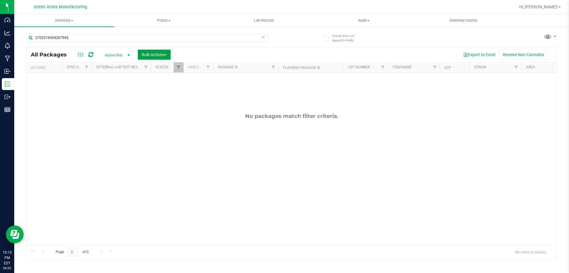
click at [168, 54] on button "Bulk Actions" at bounding box center [154, 55] width 33 height 10
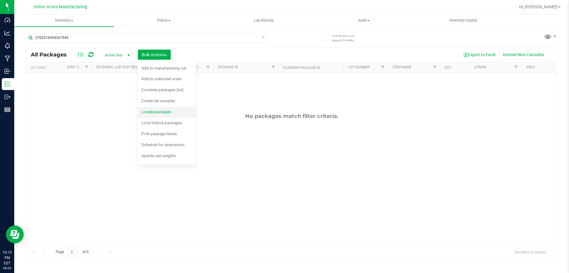
click at [166, 111] on span "Locate packages" at bounding box center [156, 111] width 30 height 5
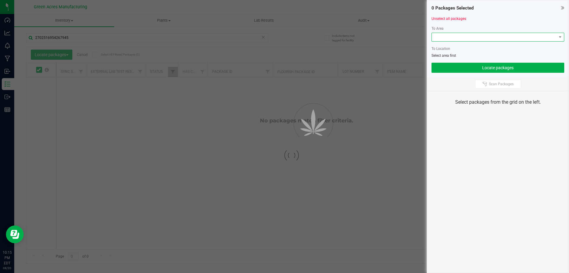
click at [545, 36] on span at bounding box center [494, 37] width 125 height 8
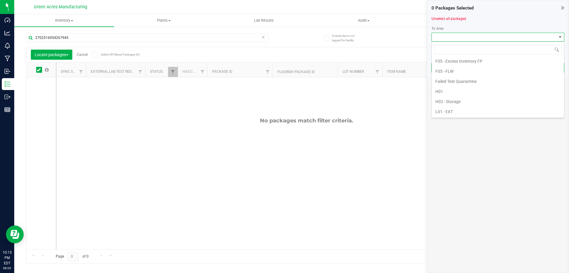
scroll to position [119, 0]
click at [454, 75] on li "L01 - EXT" at bounding box center [498, 75] width 132 height 10
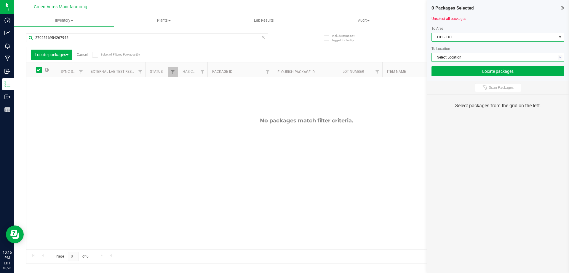
click at [464, 54] on span "Select Location" at bounding box center [494, 57] width 125 height 8
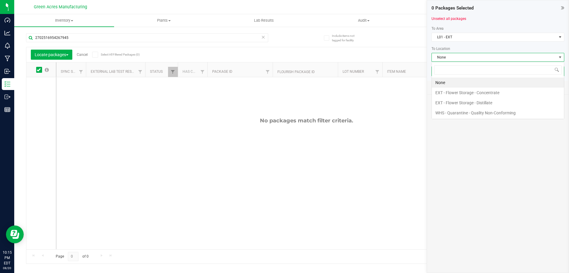
scroll to position [9, 133]
click at [475, 102] on li "EXT - Flower Storage - Distillate" at bounding box center [498, 103] width 132 height 10
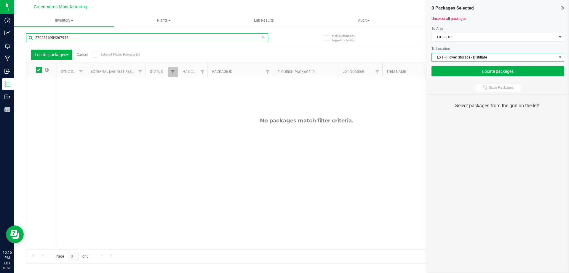
click at [194, 41] on input "2702516954267945" at bounding box center [147, 37] width 242 height 9
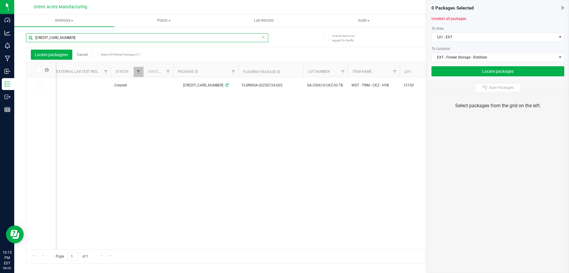
scroll to position [0, 37]
type input "[CREDIT_CARD_NUMBER]"
click at [39, 85] on icon at bounding box center [40, 85] width 4 height 0
click at [0, 0] on input "checkbox" at bounding box center [0, 0] width 0 height 0
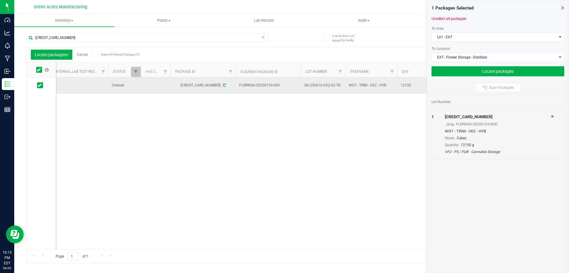
drag, startPoint x: 340, startPoint y: 84, endPoint x: 238, endPoint y: 84, distance: 101.4
